Goal: Find specific page/section: Find specific page/section

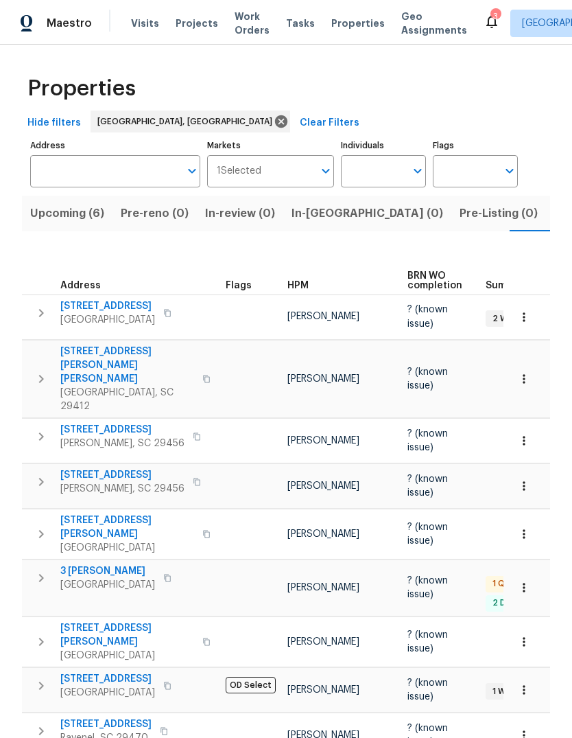
scroll to position [0, 32]
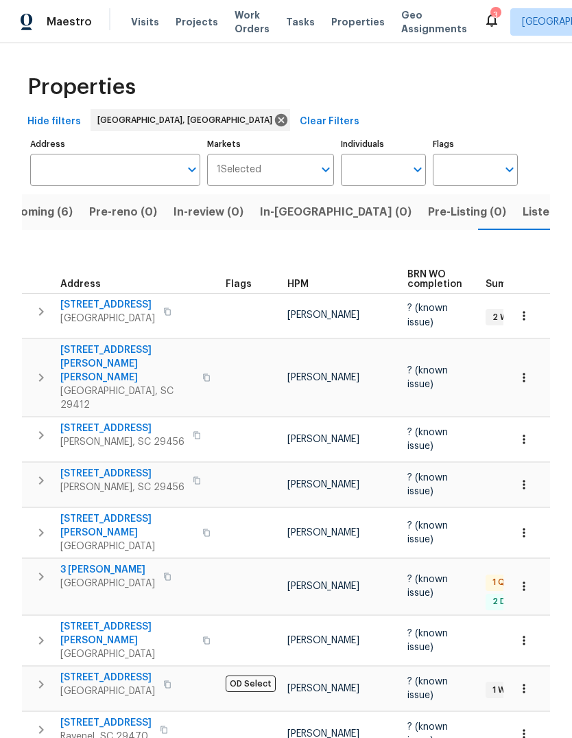
click at [354, 16] on span "Properties" at bounding box center [359, 22] width 54 height 14
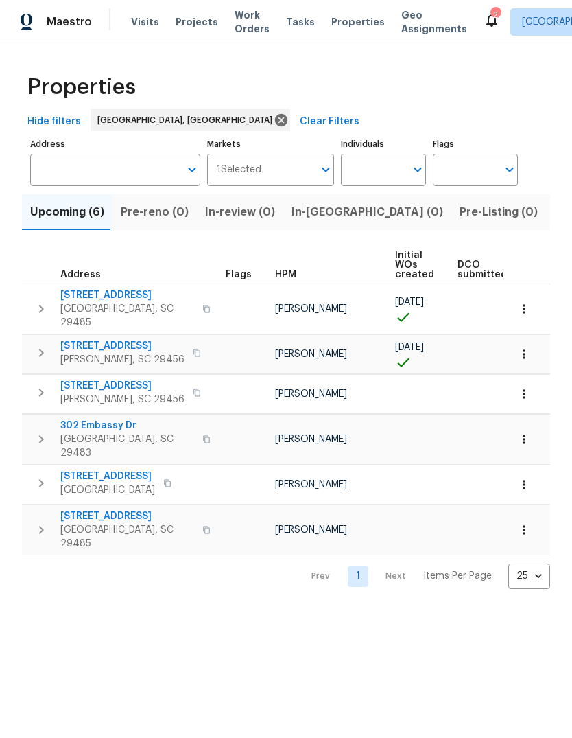
click at [555, 212] on span "Listed (12)" at bounding box center [583, 211] width 56 height 19
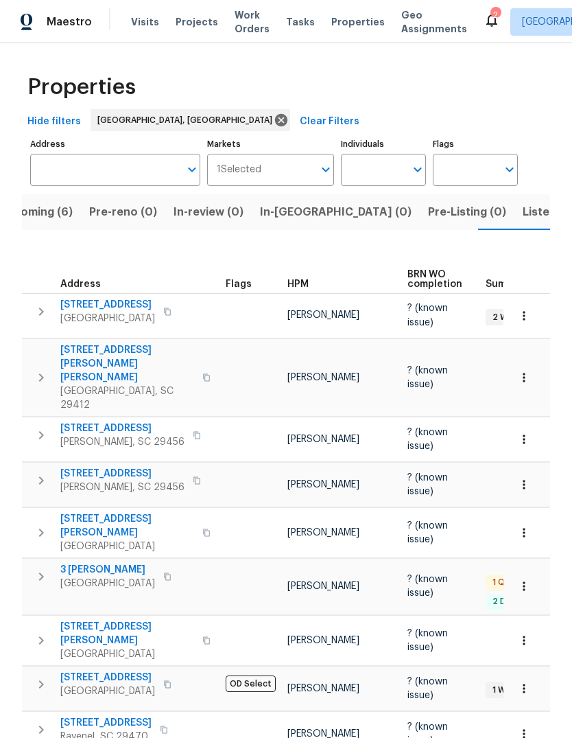
click at [59, 202] on span "Upcoming (6)" at bounding box center [36, 211] width 74 height 19
